Goal: Information Seeking & Learning: Learn about a topic

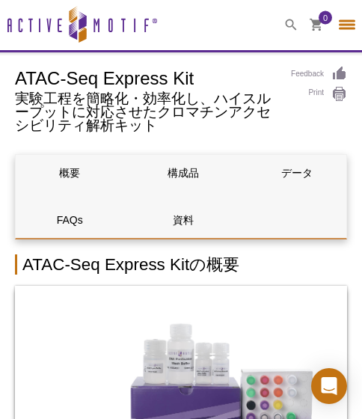
select select "[GEOGRAPHIC_DATA]"
select select "日本語"
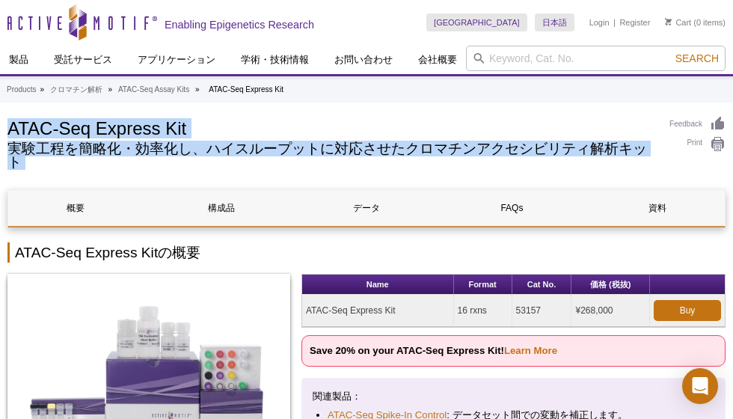
drag, startPoint x: 0, startPoint y: 0, endPoint x: 400, endPoint y: 105, distance: 413.0
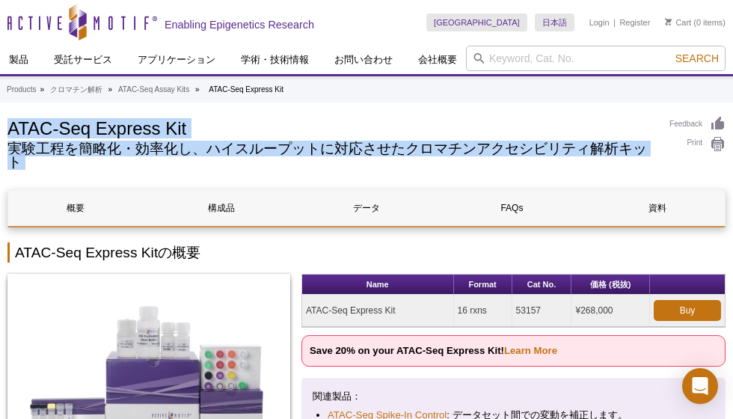
drag, startPoint x: 400, startPoint y: 105, endPoint x: 400, endPoint y: 143, distance: 38.2
click at [400, 143] on h2 "実験工程を簡略化・効率化し、ハイスループットに対応させたクロマチンアクセシビリティ解析キット" at bounding box center [330, 155] width 647 height 27
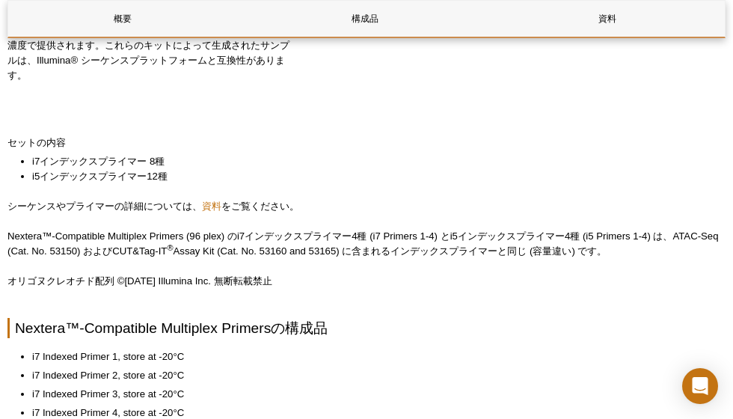
scroll to position [295, 0]
click at [445, 286] on p "オリゴヌクレオチド配列 ©2019 Illumina Inc. 無断転載禁止" at bounding box center [366, 281] width 718 height 15
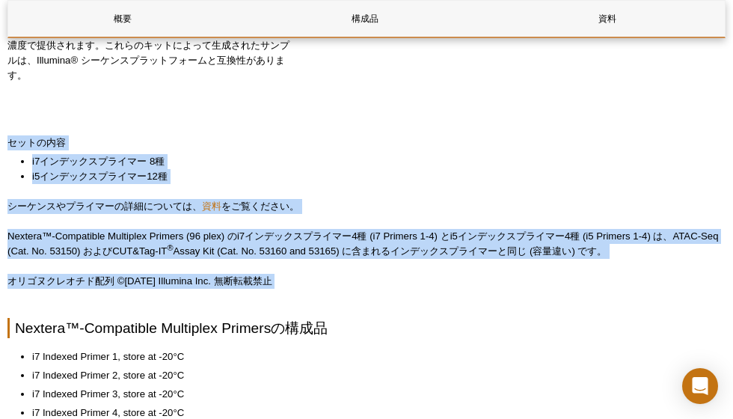
drag, startPoint x: 445, startPoint y: 286, endPoint x: 380, endPoint y: 85, distance: 211.5
click at [380, 85] on div "Name Format Cat No. 価格 (税抜) Nextera™-Compatible Multiplex Primers (96 plex) 1 k…" at bounding box center [513, 43] width 424 height 131
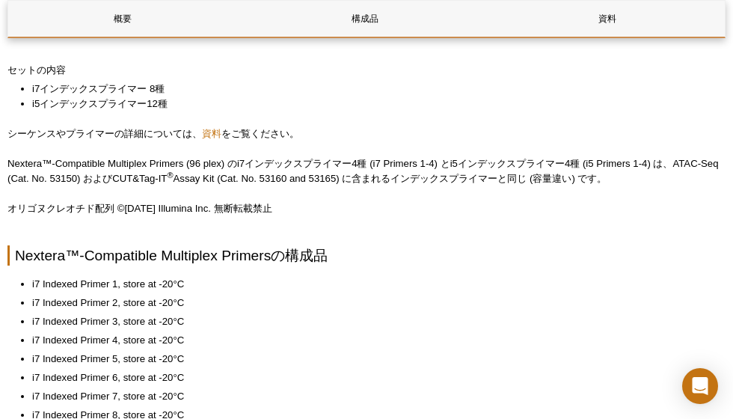
scroll to position [305, 0]
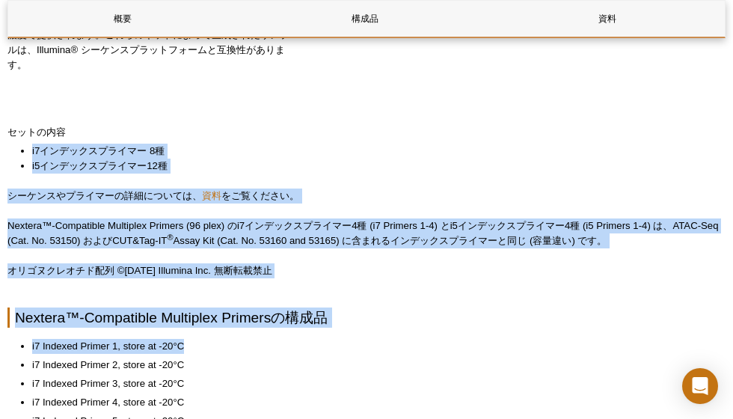
drag, startPoint x: 392, startPoint y: 132, endPoint x: 450, endPoint y: 347, distance: 222.3
click at [450, 347] on li "i7 Indexed Primer 1, store at -20°C" at bounding box center [371, 346] width 679 height 15
drag, startPoint x: 450, startPoint y: 347, endPoint x: 377, endPoint y: 94, distance: 263.8
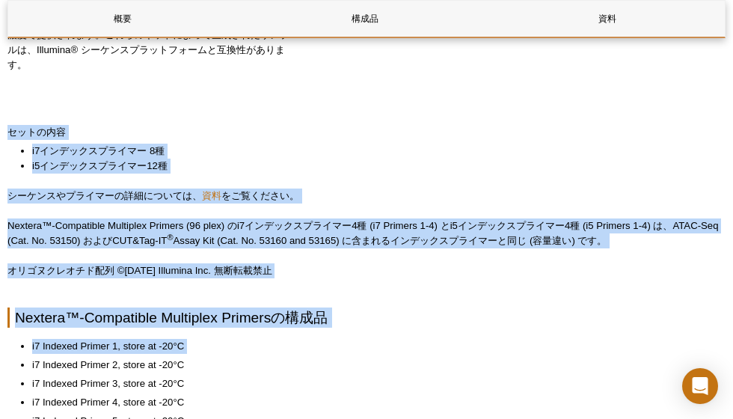
click at [377, 94] on div "Name Format Cat No. 価格 (税抜) Nextera™-Compatible Multiplex Primers (96 plex) 1 k…" at bounding box center [513, 33] width 424 height 131
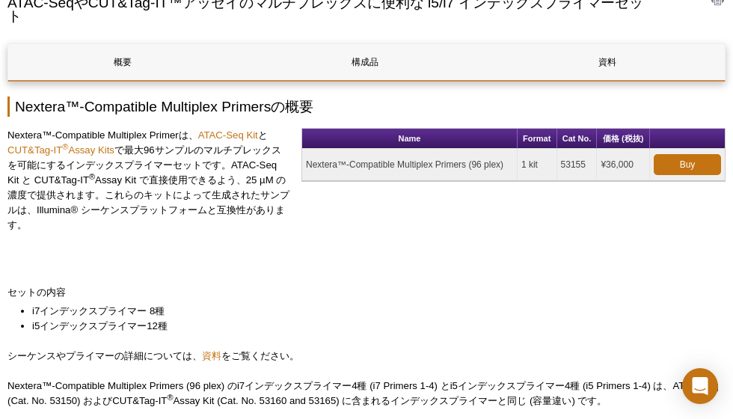
scroll to position [76, 0]
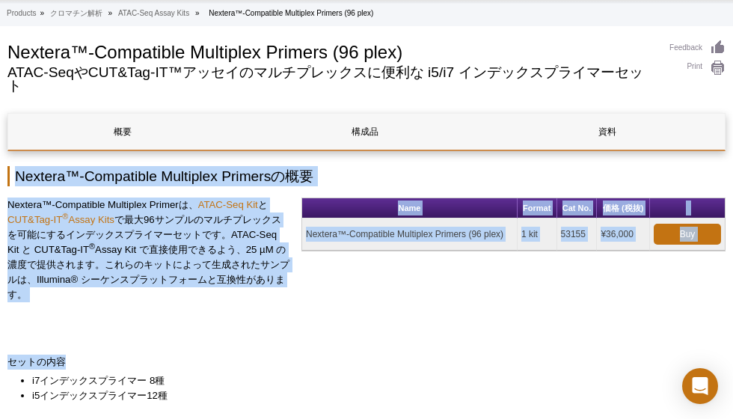
drag, startPoint x: 242, startPoint y: 159, endPoint x: 278, endPoint y: 355, distance: 198.5
click at [278, 355] on p "セットの内容" at bounding box center [366, 362] width 718 height 15
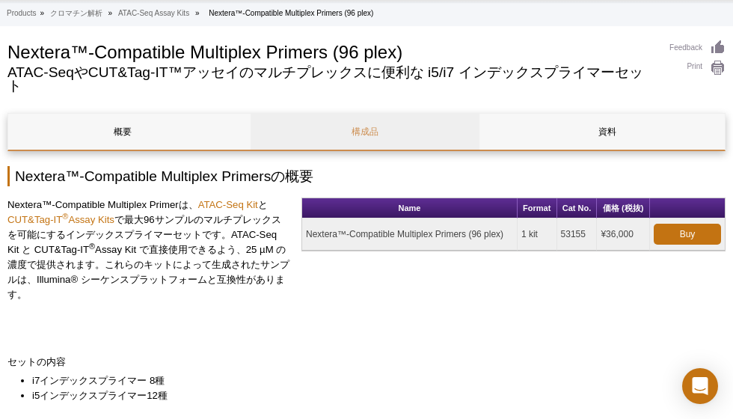
click at [368, 144] on link "構成品" at bounding box center [365, 132] width 229 height 36
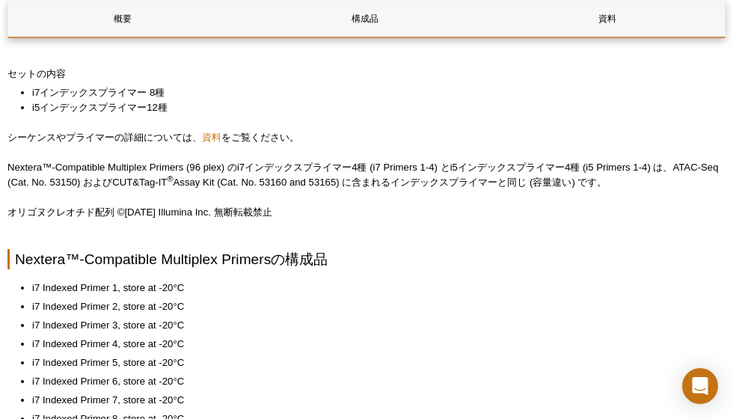
scroll to position [63, 0]
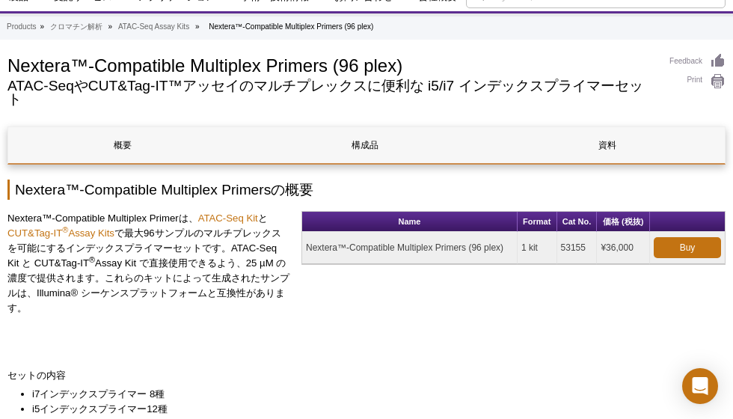
scroll to position [76, 0]
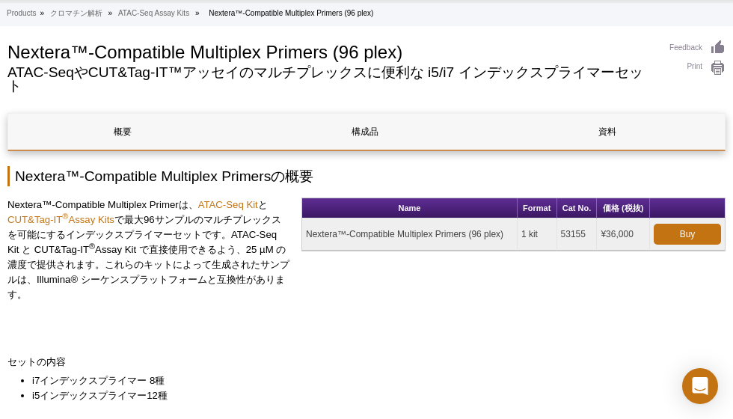
click at [518, 308] on div "Name Format Cat No. 価格 (税抜) Nextera™-Compatible Multiplex Primers (96 plex) 1 k…" at bounding box center [513, 263] width 424 height 131
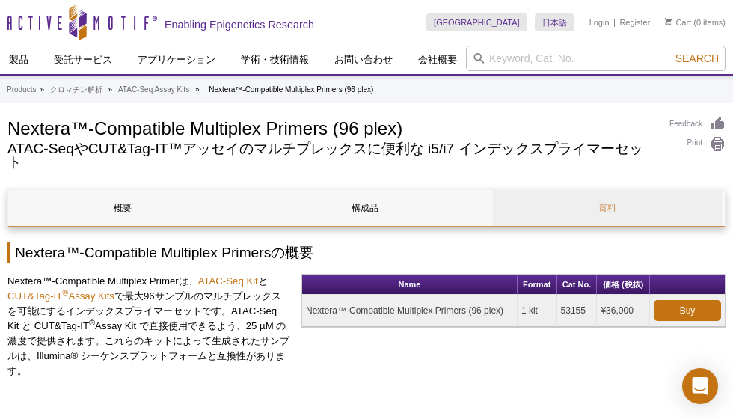
scroll to position [0, 0]
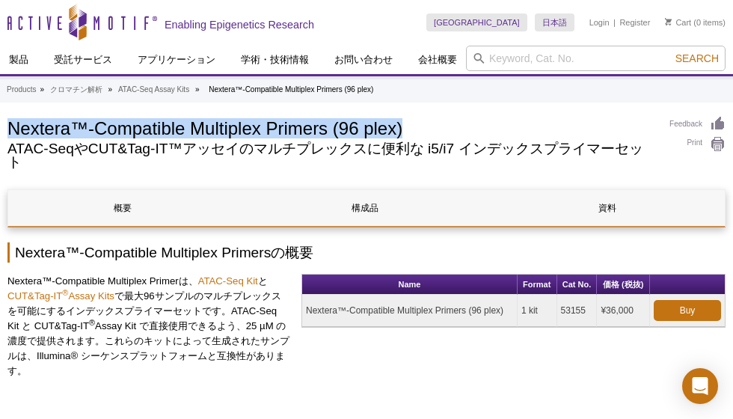
drag, startPoint x: 411, startPoint y: 124, endPoint x: 0, endPoint y: 122, distance: 411.5
copy h1 "Nextera™-Compatible Multiplex Primers (96 plex)"
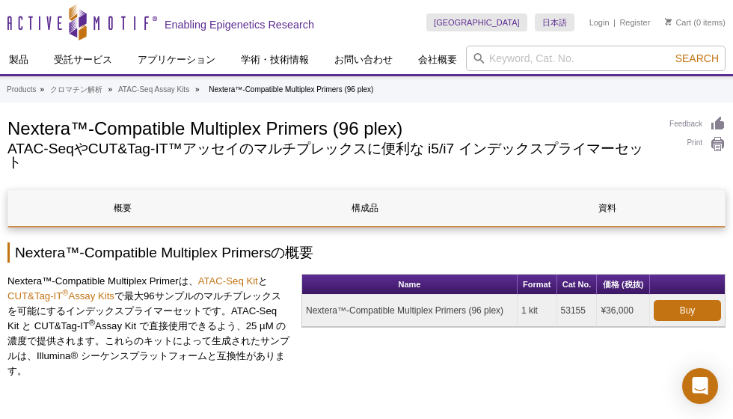
click at [257, 174] on div "Nextera™-Compatible Multiplex Primers (96 plex) ATAC-SeqやCUT&Tag-IT™アッセイのマルチプレッ…" at bounding box center [330, 146] width 647 height 61
click at [212, 127] on h1 "Nextera™-Compatible Multiplex Primers (96 plex)" at bounding box center [330, 127] width 647 height 22
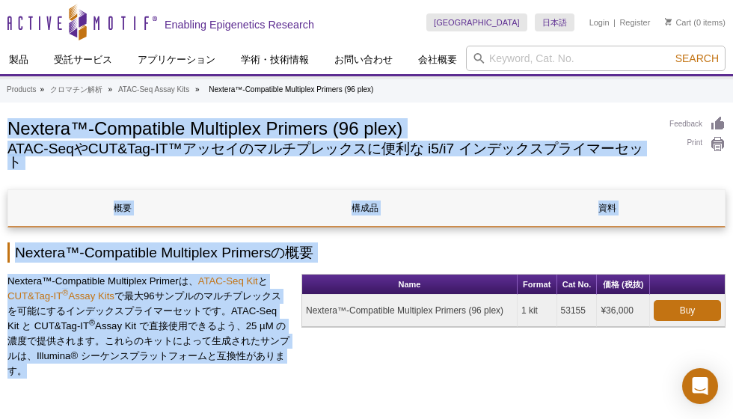
drag, startPoint x: 212, startPoint y: 127, endPoint x: 224, endPoint y: 362, distance: 235.2
click at [224, 362] on p "Nextera™-Compatible Multiplex Primerは、 ATAC-Seq Kit と CUT&Tag-IT ® Assay Kits で…" at bounding box center [148, 326] width 283 height 105
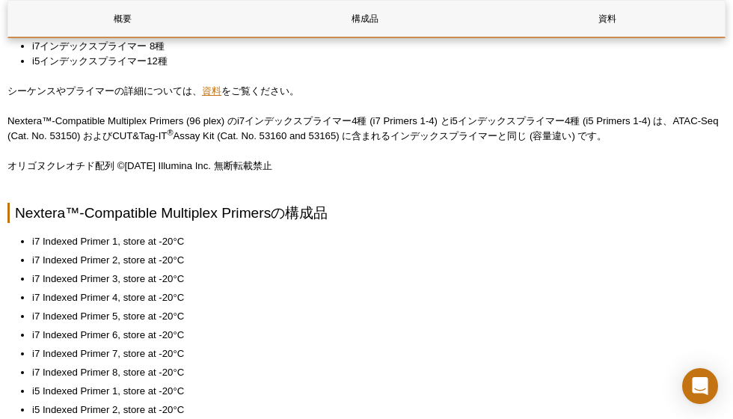
click at [207, 85] on link "資料" at bounding box center [211, 90] width 19 height 11
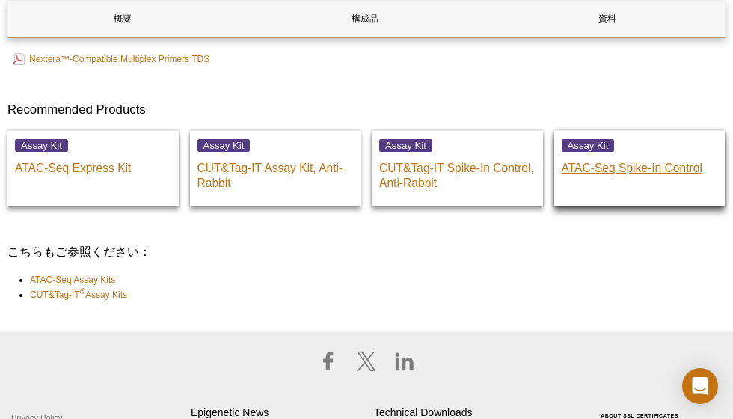
click at [648, 170] on p "ATAC-Seq Spike-In Control" at bounding box center [640, 164] width 156 height 22
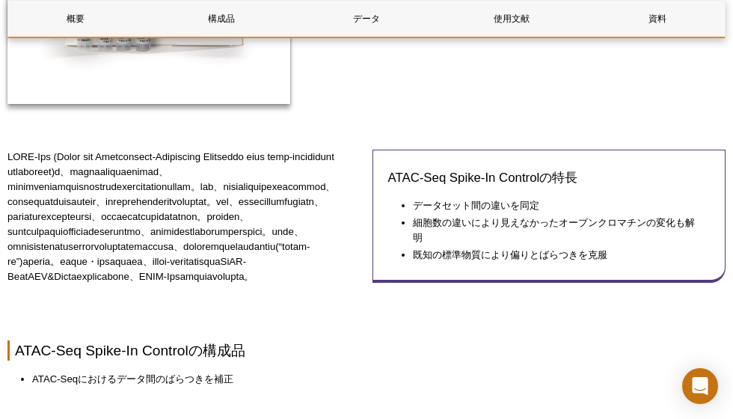
scroll to position [364, 0]
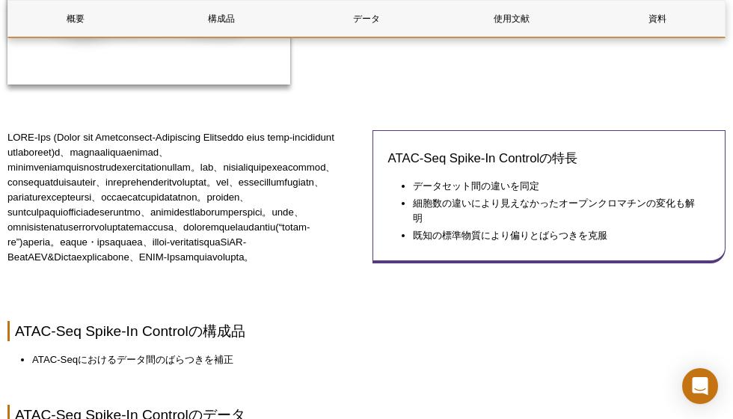
click at [341, 265] on p at bounding box center [184, 197] width 354 height 135
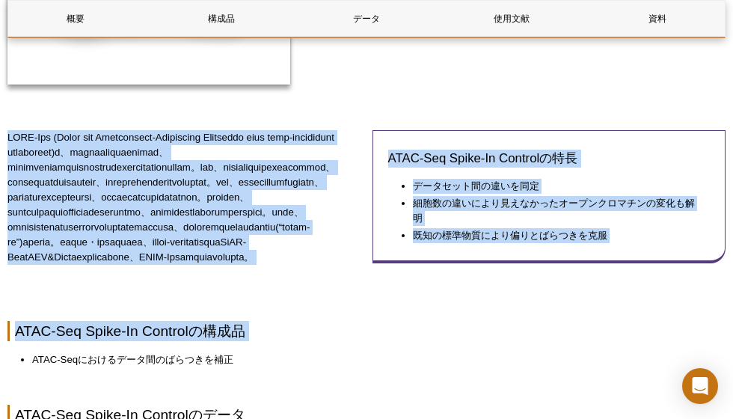
drag, startPoint x: 341, startPoint y: 295, endPoint x: 307, endPoint y: 362, distance: 75.6
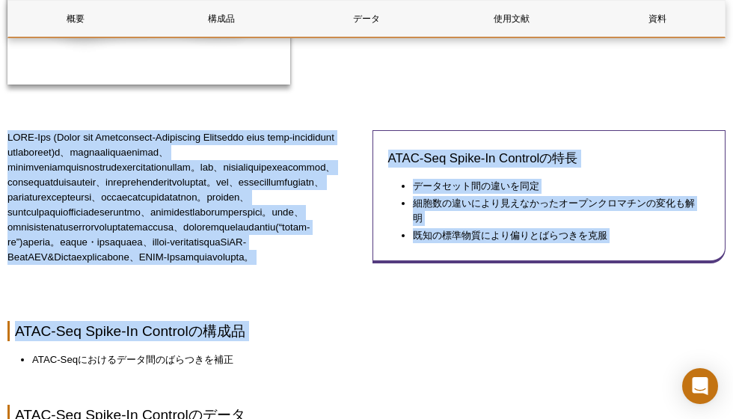
drag, startPoint x: 307, startPoint y: 362, endPoint x: 266, endPoint y: 257, distance: 113.0
click at [266, 257] on p at bounding box center [184, 197] width 354 height 135
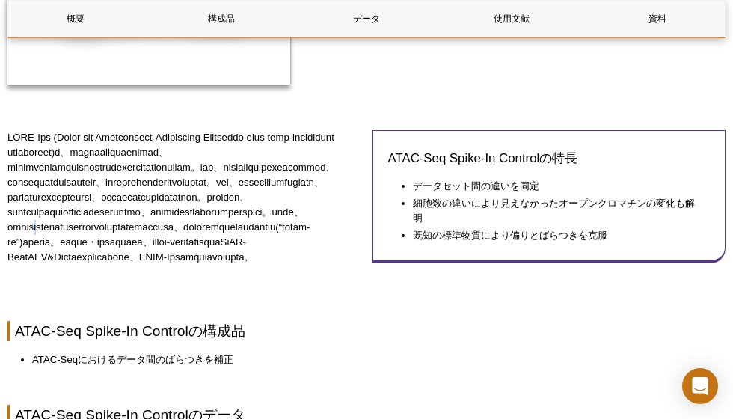
click at [266, 257] on p at bounding box center [184, 197] width 354 height 135
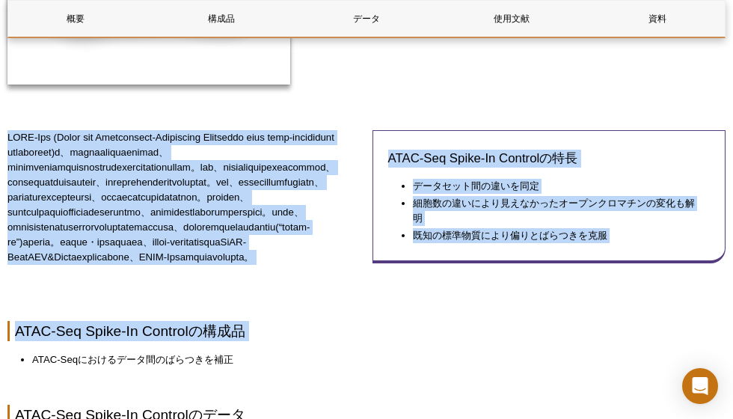
drag, startPoint x: 266, startPoint y: 257, endPoint x: 279, endPoint y: 379, distance: 122.6
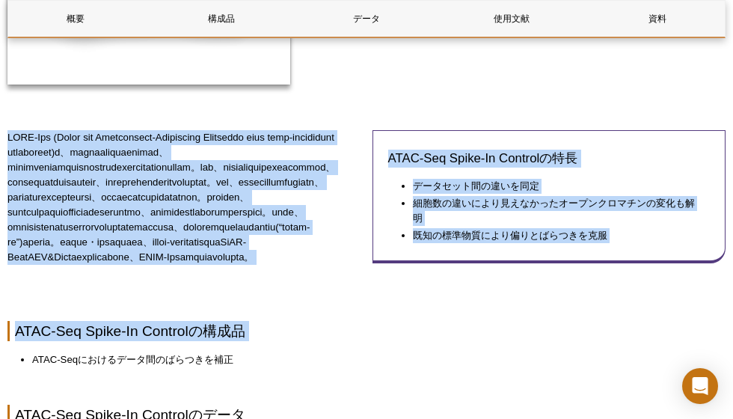
drag, startPoint x: 279, startPoint y: 379, endPoint x: 230, endPoint y: 243, distance: 144.1
click at [230, 243] on p at bounding box center [184, 197] width 354 height 135
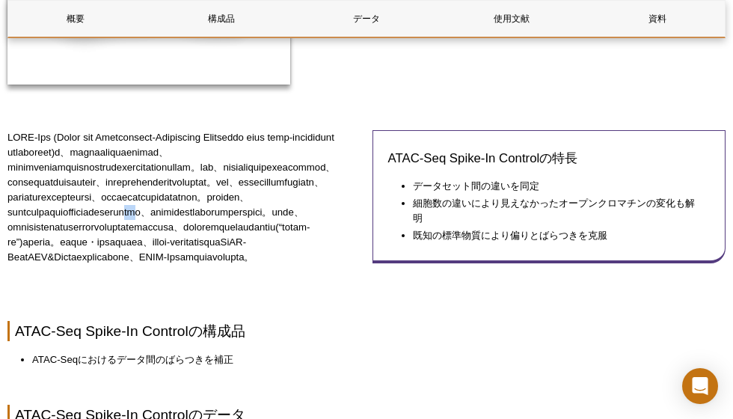
click at [230, 243] on p at bounding box center [184, 197] width 354 height 135
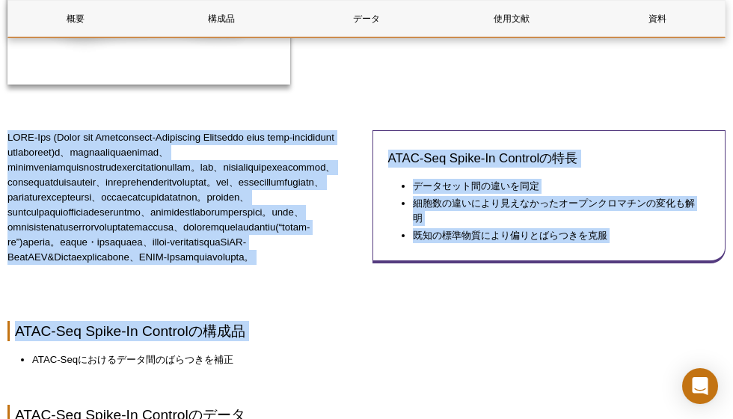
drag, startPoint x: 230, startPoint y: 243, endPoint x: 249, endPoint y: 357, distance: 115.4
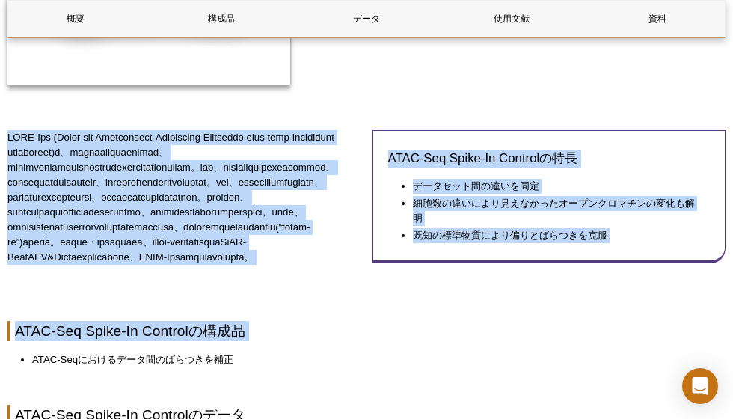
drag, startPoint x: 249, startPoint y: 357, endPoint x: 228, endPoint y: 249, distance: 109.7
click at [228, 249] on p at bounding box center [184, 197] width 354 height 135
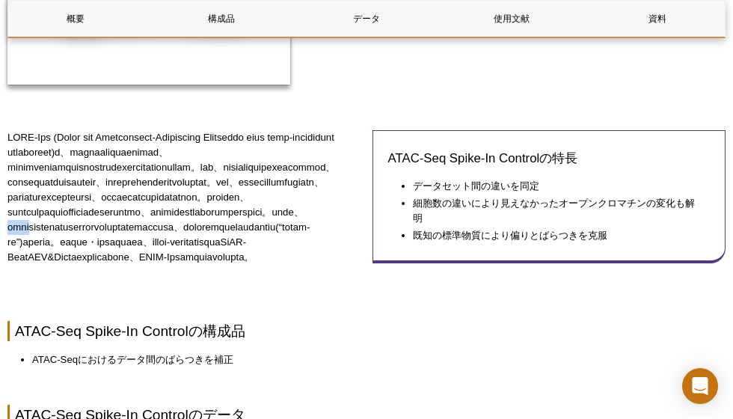
click at [228, 249] on p at bounding box center [184, 197] width 354 height 135
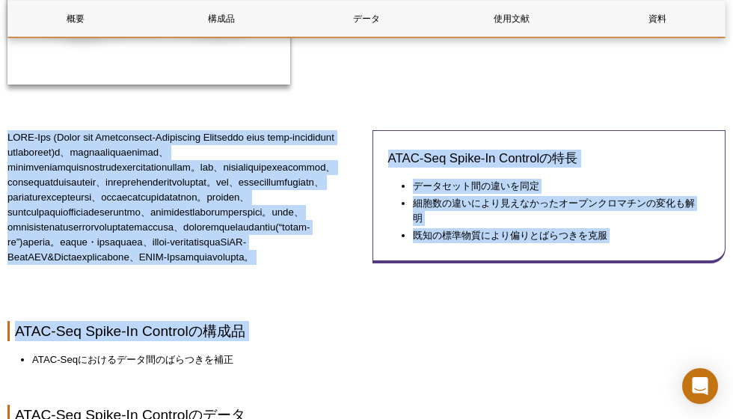
drag, startPoint x: 228, startPoint y: 249, endPoint x: 242, endPoint y: 396, distance: 147.3
click at [242, 341] on h2 "ATAC-Seq Spike-In Controlの構成品" at bounding box center [366, 331] width 718 height 20
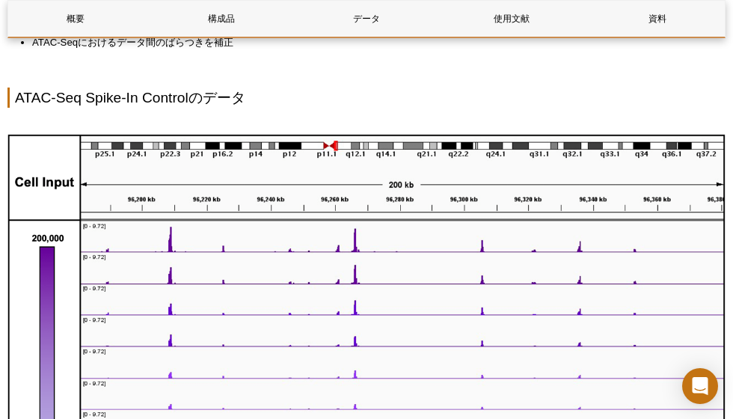
scroll to position [640, 0]
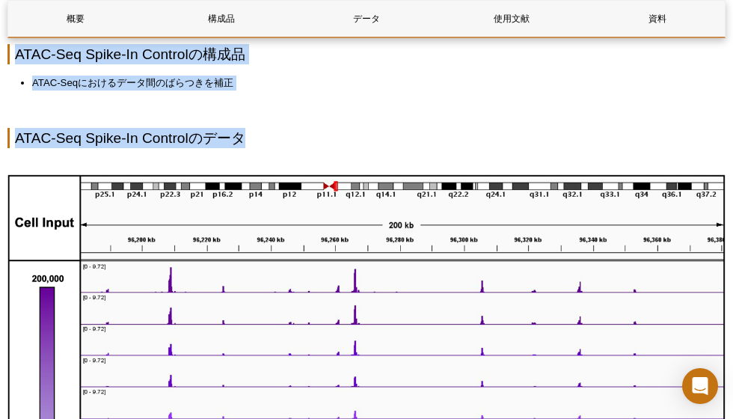
drag, startPoint x: 383, startPoint y: 195, endPoint x: 382, endPoint y: 51, distance: 143.6
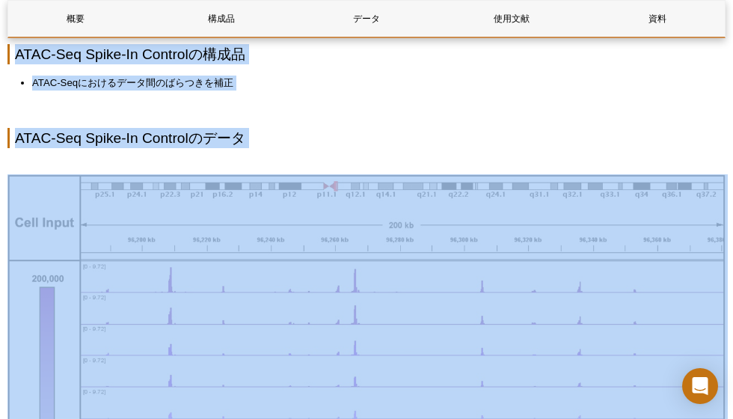
drag, startPoint x: 380, startPoint y: 63, endPoint x: 362, endPoint y: 212, distance: 150.7
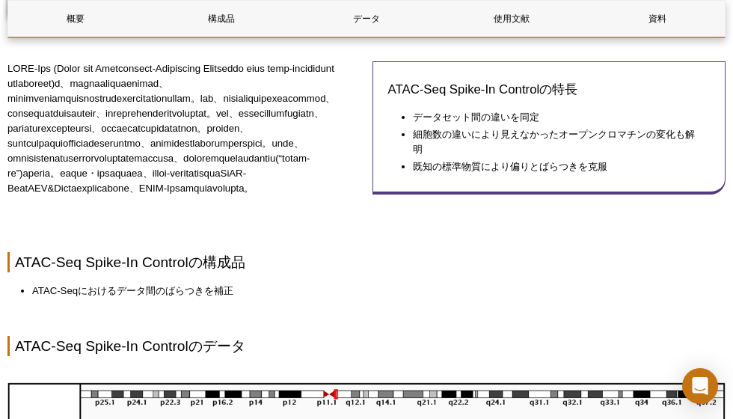
scroll to position [401, 0]
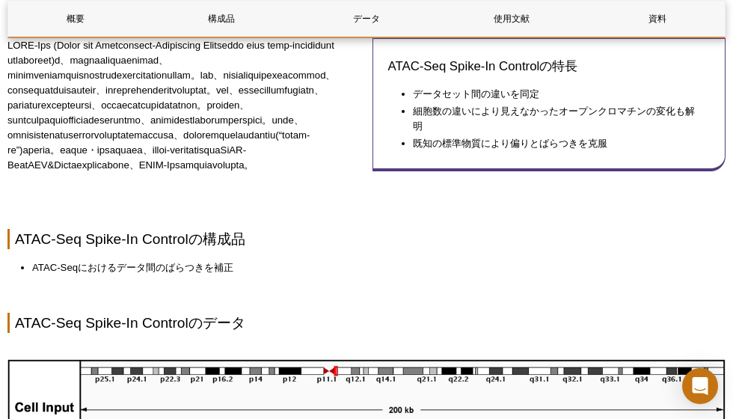
scroll to position [463, 0]
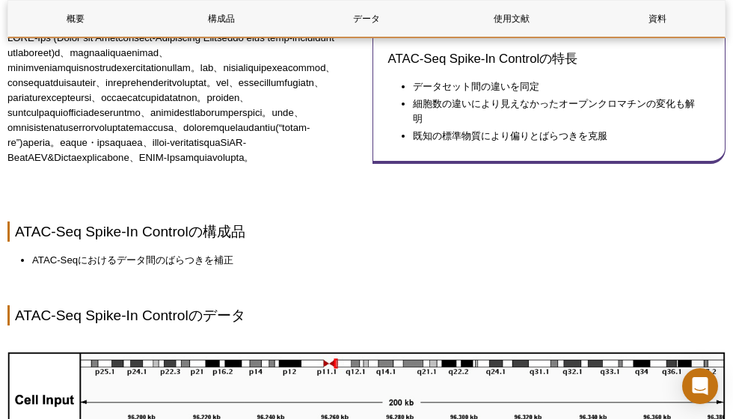
click at [283, 165] on p at bounding box center [184, 98] width 354 height 135
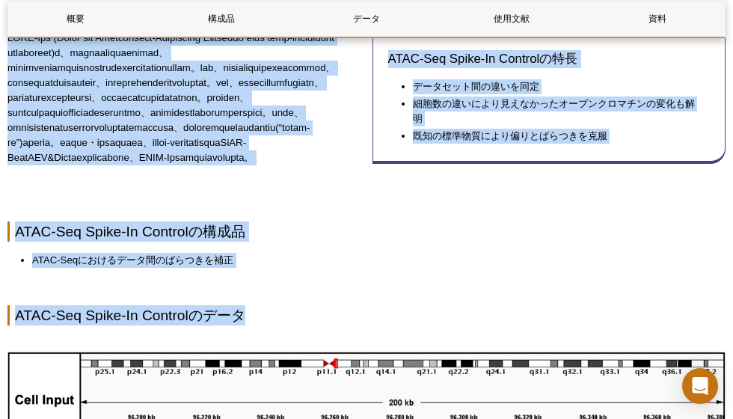
drag, startPoint x: 283, startPoint y: 193, endPoint x: 269, endPoint y: 373, distance: 180.1
click at [269, 325] on h2 "ATAC-Seq Spike-In Controlのデータ" at bounding box center [366, 315] width 718 height 20
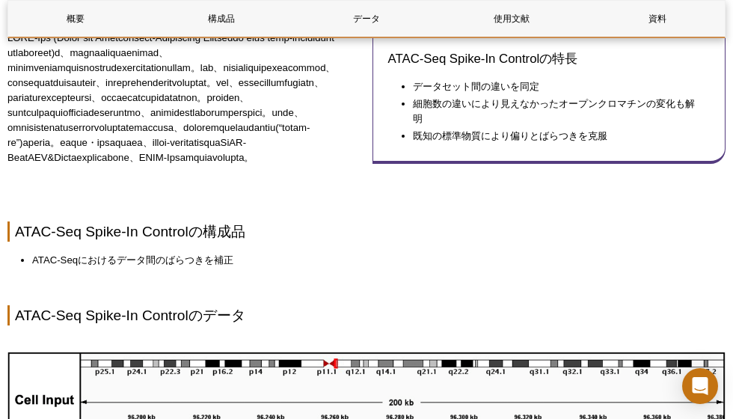
click at [269, 325] on h2 "ATAC-Seq Spike-In Controlのデータ" at bounding box center [366, 315] width 718 height 20
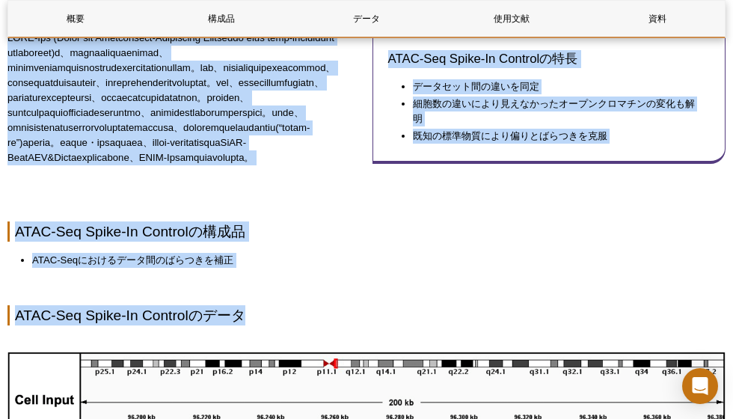
drag, startPoint x: 269, startPoint y: 373, endPoint x: 239, endPoint y: 220, distance: 155.5
click at [239, 165] on p at bounding box center [184, 98] width 354 height 135
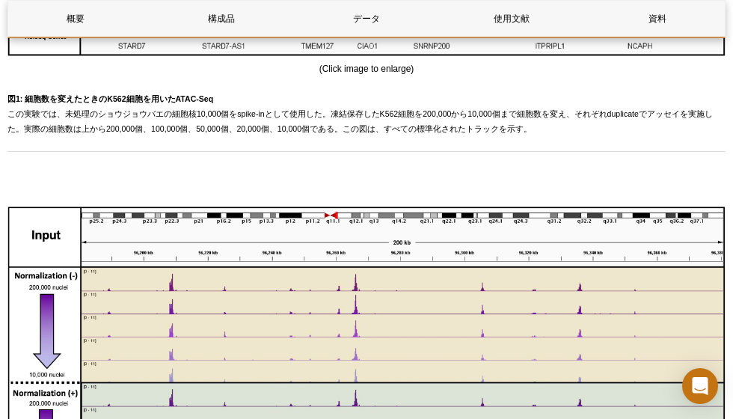
scroll to position [1226, 0]
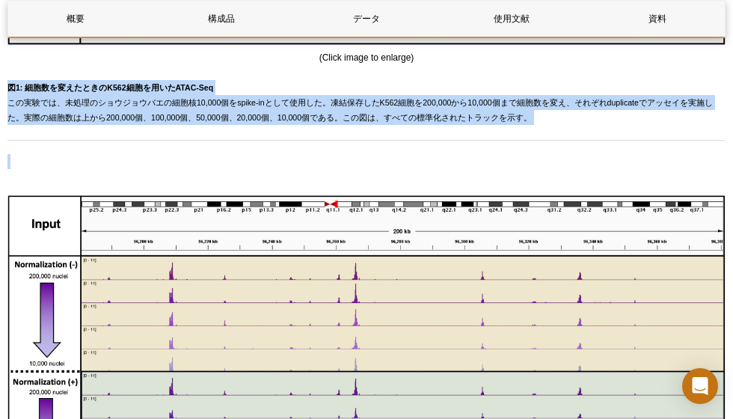
drag, startPoint x: 239, startPoint y: 220, endPoint x: 226, endPoint y: 136, distance: 84.9
click at [226, 136] on div "概要 構成品 データ 使用文献 資料 ATAC-Seq Spike-In Control Overview Name Format Cat No. 価格 (税…" at bounding box center [366, 257] width 718 height 2615
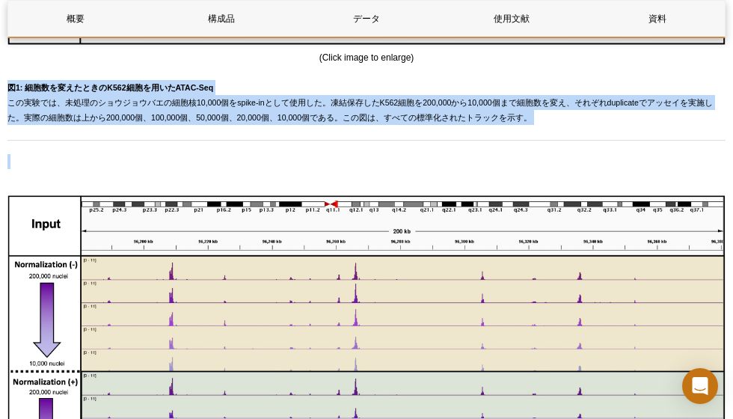
drag, startPoint x: 226, startPoint y: 136, endPoint x: 214, endPoint y: 213, distance: 78.0
click at [214, 213] on div "概要 構成品 データ 使用文献 資料 ATAC-Seq Spike-In Control Overview Name Format Cat No. 価格 (税…" at bounding box center [366, 257] width 718 height 2615
click at [214, 169] on p at bounding box center [366, 161] width 718 height 15
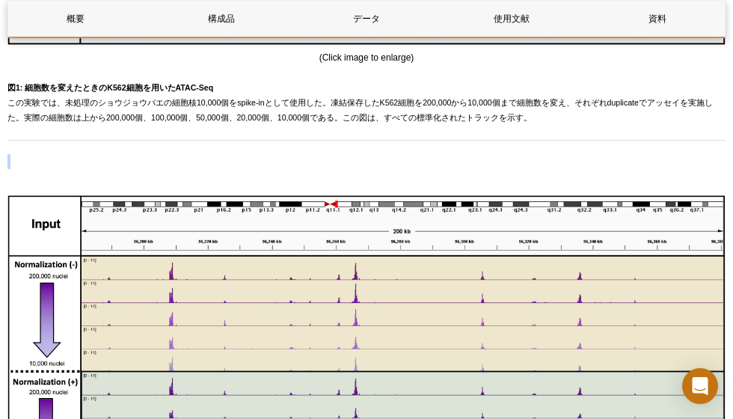
click at [214, 169] on p at bounding box center [366, 161] width 718 height 15
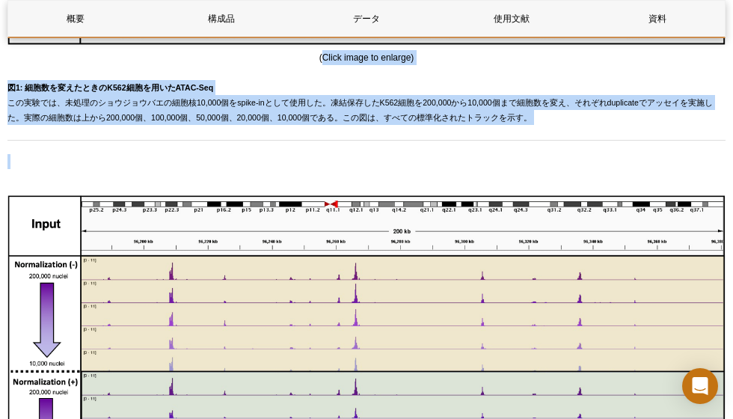
drag, startPoint x: 214, startPoint y: 213, endPoint x: 187, endPoint y: 110, distance: 106.7
click at [187, 110] on div "概要 構成品 データ 使用文献 資料 ATAC-Seq Spike-In Control Overview Name Format Cat No. 価格 (税…" at bounding box center [366, 257] width 718 height 2615
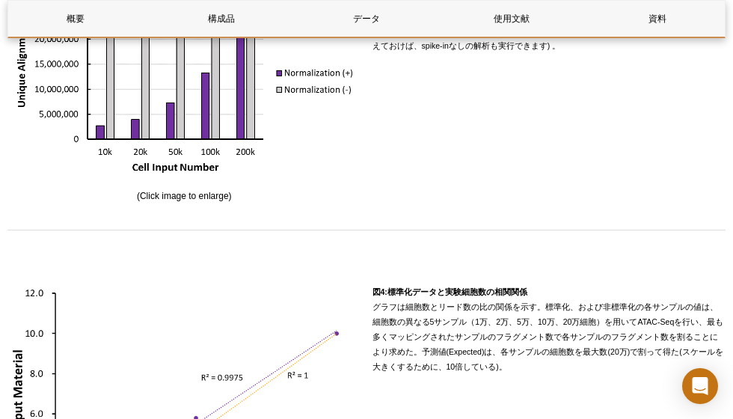
scroll to position [1877, 0]
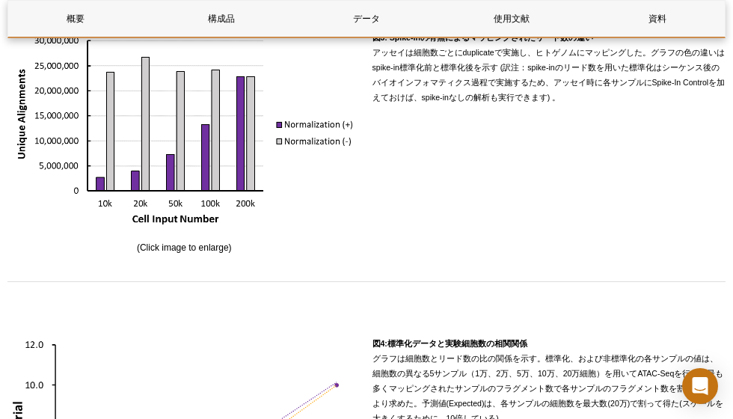
drag, startPoint x: 509, startPoint y: 78, endPoint x: 498, endPoint y: 322, distance: 244.1
click at [498, 266] on div "(Click image to enlarge) 図3: Spike-inの有無によるマッピングされたリード数の違い アッセイは細胞数ごとにduplicate…" at bounding box center [366, 148] width 718 height 236
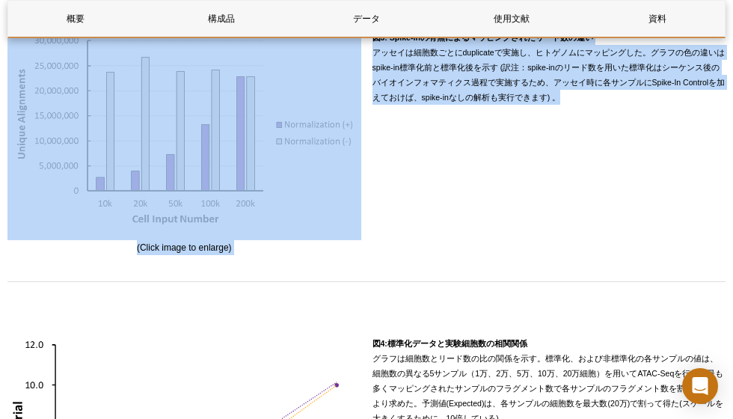
drag, startPoint x: 498, startPoint y: 322, endPoint x: 479, endPoint y: 63, distance: 259.6
drag, startPoint x: 479, startPoint y: 63, endPoint x: 477, endPoint y: 336, distance: 273.1
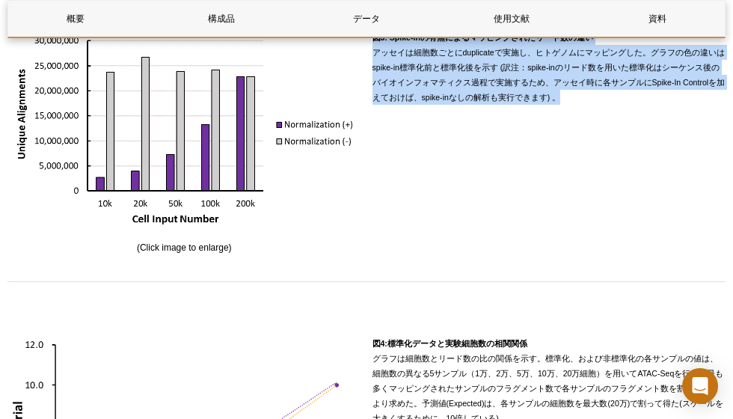
drag, startPoint x: 477, startPoint y: 336, endPoint x: 468, endPoint y: 90, distance: 246.3
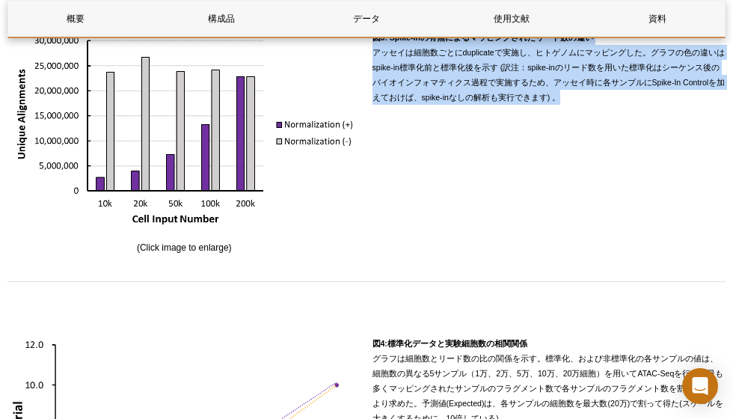
drag, startPoint x: 468, startPoint y: 90, endPoint x: 472, endPoint y: 246, distance: 156.4
click at [472, 246] on div "図3: Spike-inの有無によるマッピングされたリード数の違い アッセイは細胞数ごとにduplicateで実施し、ヒトゲノムにマッピングした。グラフの色の…" at bounding box center [550, 142] width 354 height 225
drag, startPoint x: 472, startPoint y: 246, endPoint x: 462, endPoint y: 91, distance: 155.2
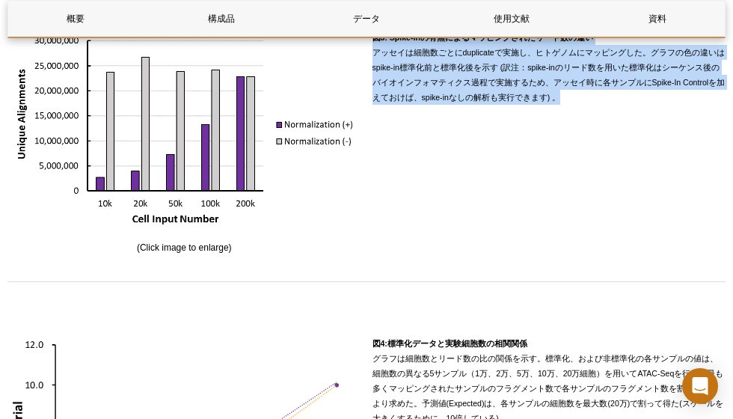
click at [462, 91] on div "図3: Spike-inの有無によるマッピングされたリード数の違い アッセイは細胞数ごとにduplicateで実施し、ヒトゲノムにマッピングした。グラフの色の…" at bounding box center [550, 142] width 354 height 225
click at [462, 91] on p "図3: Spike-inの有無によるマッピングされたリード数の違い アッセイは細胞数ごとにduplicateで実施し、ヒトゲノムにマッピングした。グラフの色の…" at bounding box center [550, 67] width 354 height 75
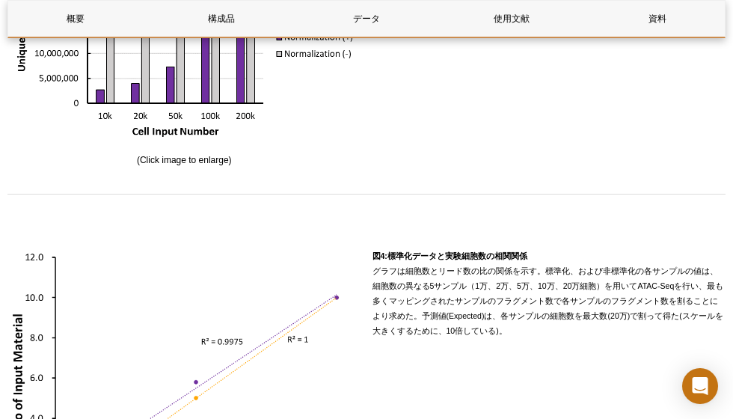
scroll to position [2153, 0]
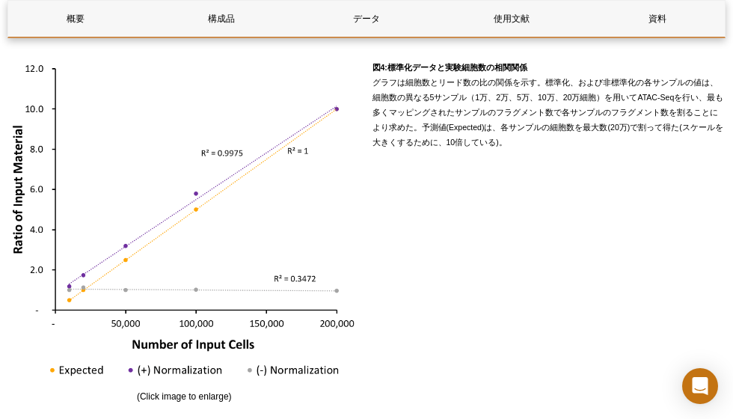
drag, startPoint x: 483, startPoint y: 76, endPoint x: 492, endPoint y: 352, distance: 276.9
click at [492, 352] on div "図4:標準化データと実験細胞数の相関関係 グラフは細胞数とリード数の比の関係を示す。標準化、および非標準化の各サンプルの値は、細胞数の異なる5サンプル（1万、…" at bounding box center [550, 232] width 354 height 344
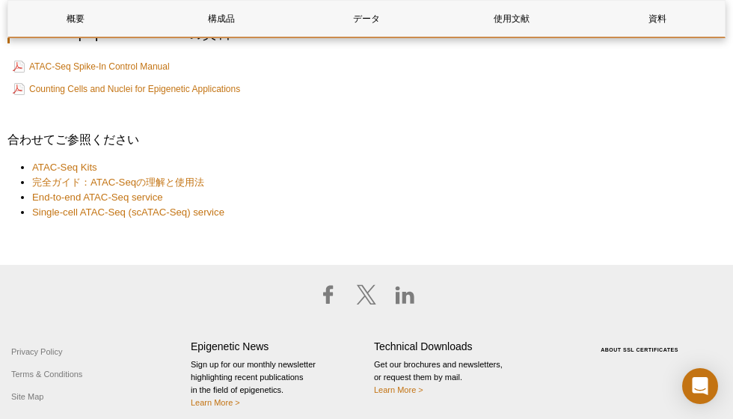
scroll to position [2916, 0]
click at [151, 76] on link "ATAC-Seq Spike-In Control Manual" at bounding box center [91, 67] width 157 height 18
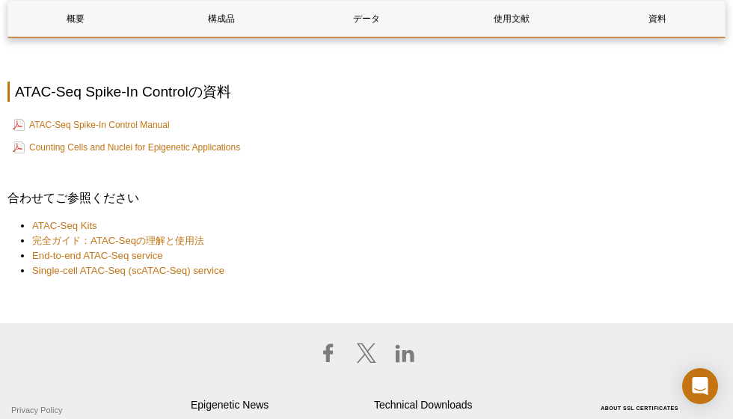
scroll to position [2920, 0]
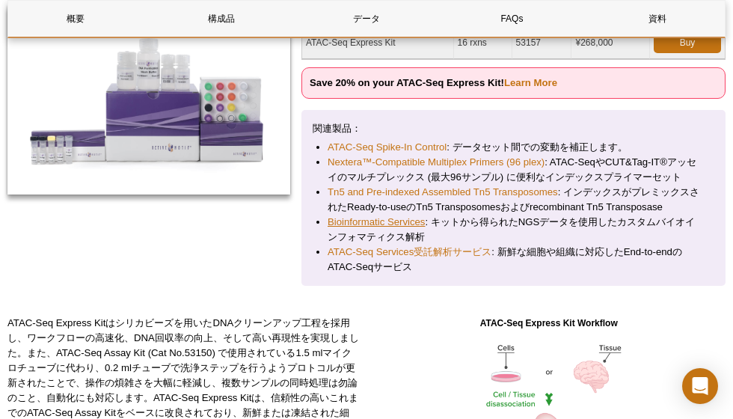
scroll to position [321, 0]
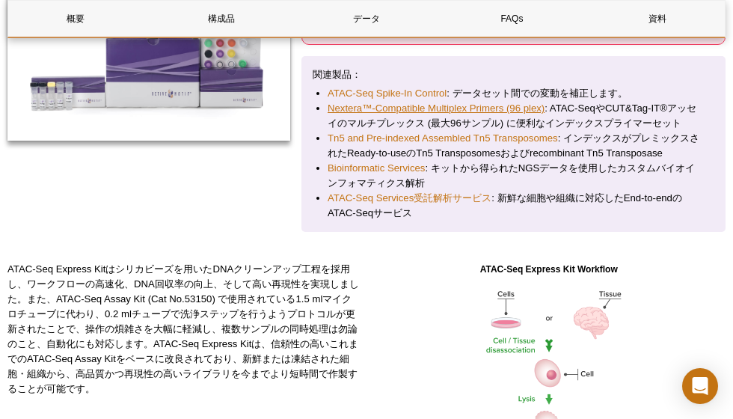
click at [468, 108] on link "Nextera™-Compatible Multiplex Primers (96 plex)" at bounding box center [436, 108] width 217 height 15
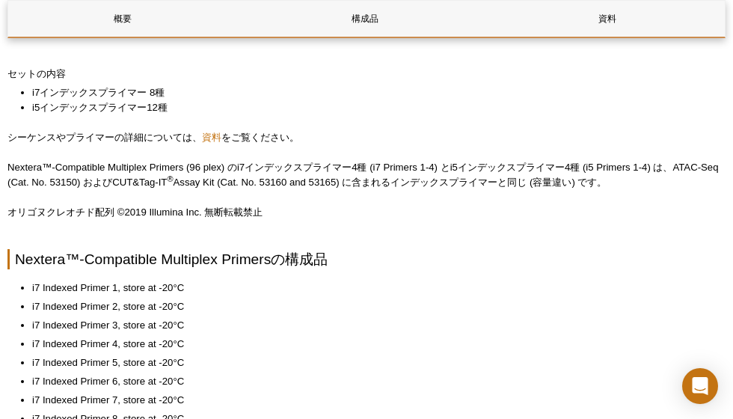
scroll to position [379, 0]
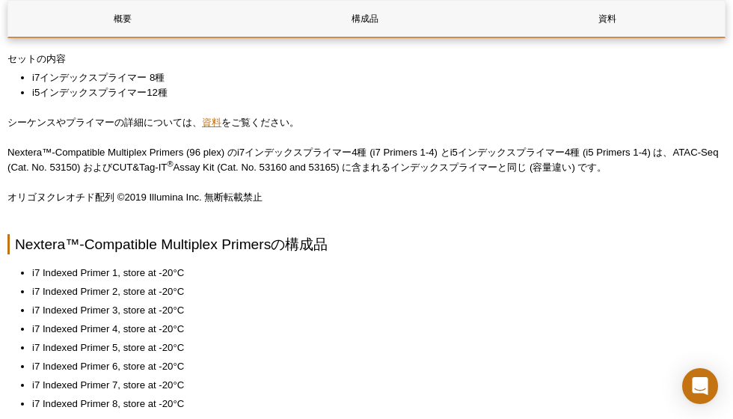
click at [212, 123] on link "資料" at bounding box center [211, 122] width 19 height 11
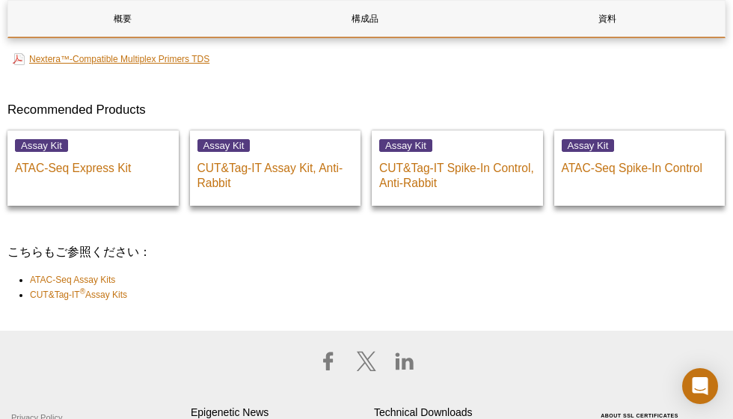
click at [177, 57] on link "Nextera™-Compatible Multiplex Primers TDS" at bounding box center [111, 59] width 197 height 18
